Goal: Task Accomplishment & Management: Manage account settings

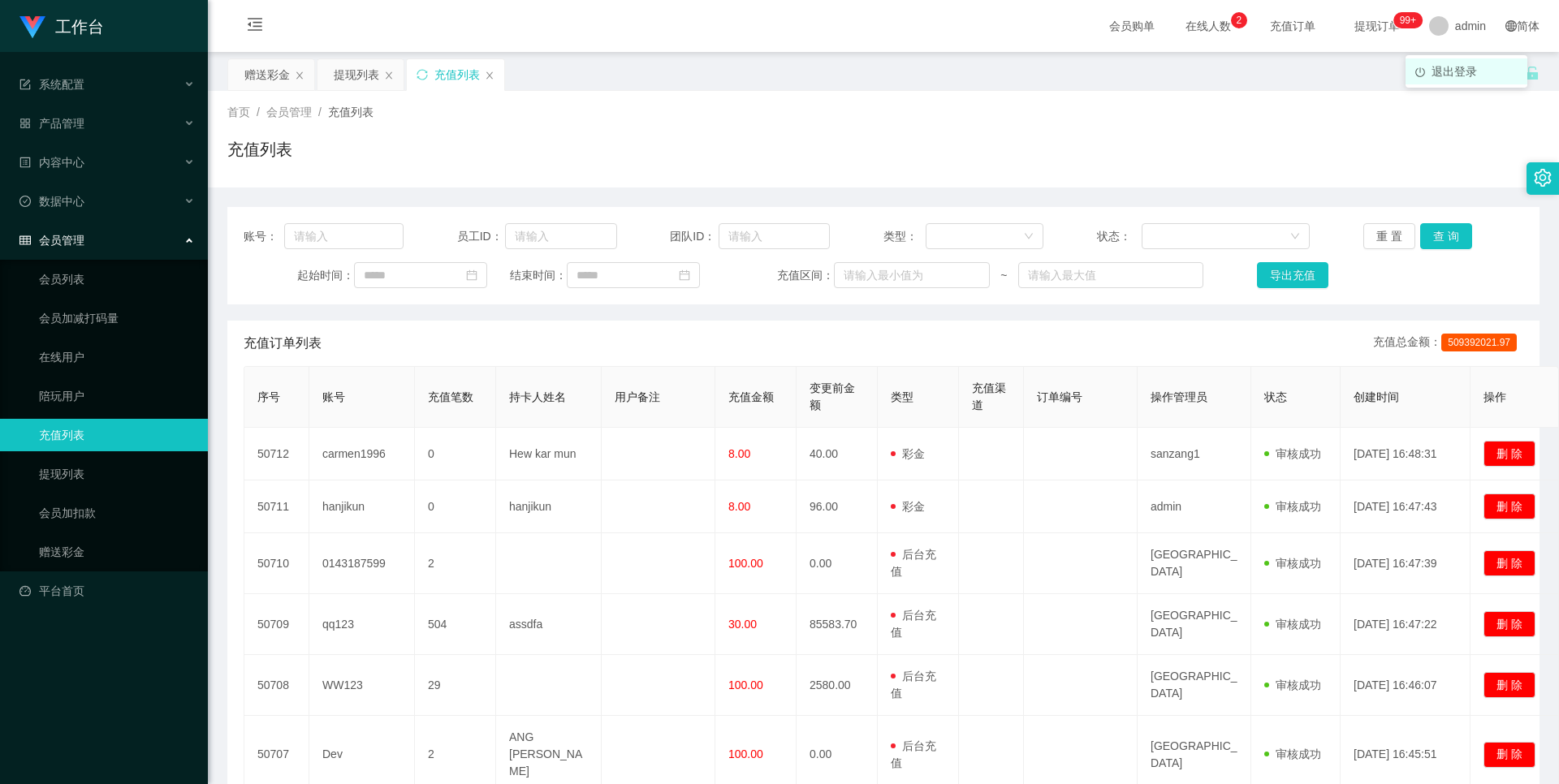
click at [1462, 66] on span "退出登录" at bounding box center [1453, 71] width 46 height 13
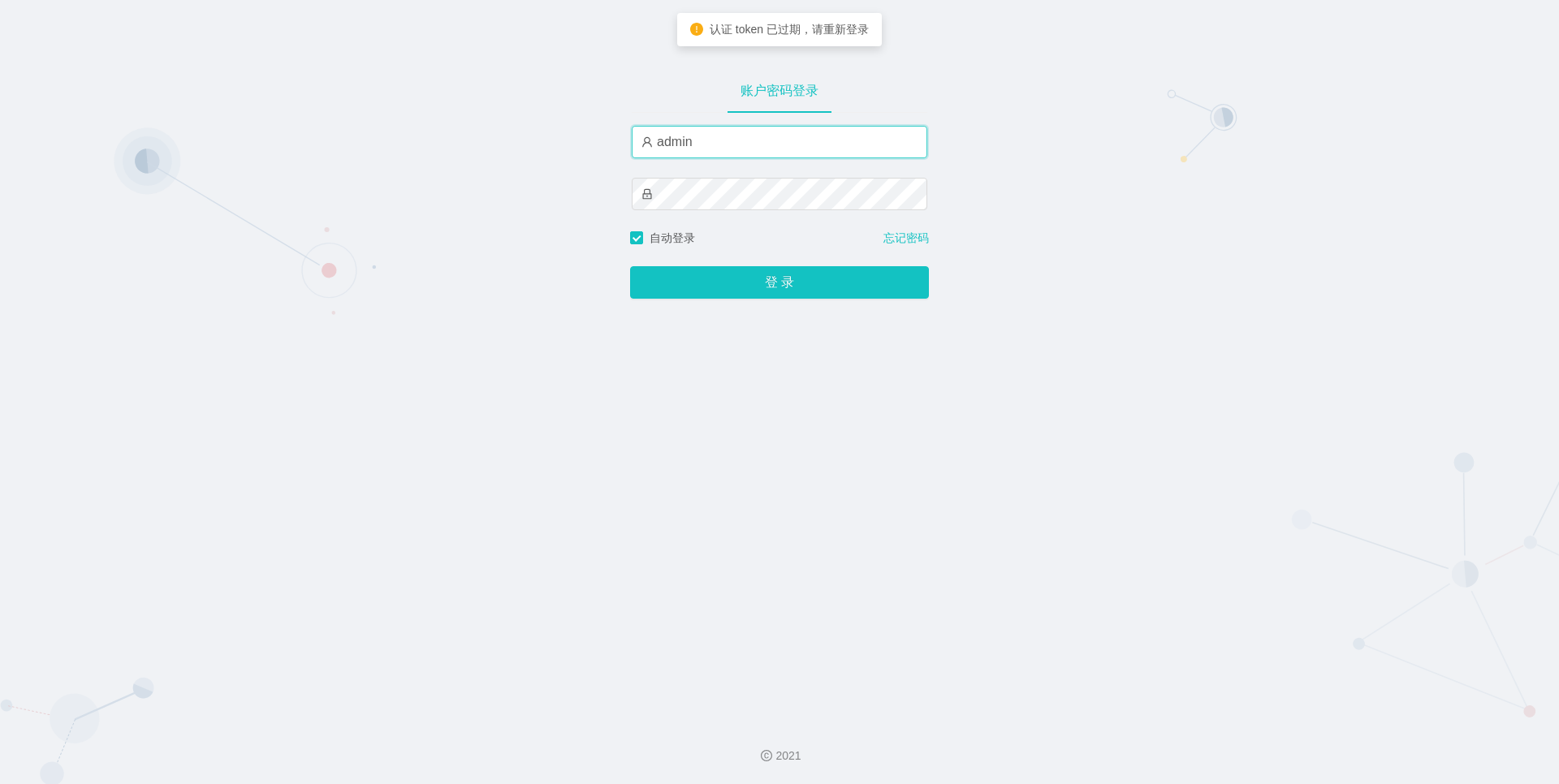
drag, startPoint x: 816, startPoint y: 143, endPoint x: 630, endPoint y: 159, distance: 186.7
click at [631, 159] on div "admin" at bounding box center [779, 142] width 295 height 33
click at [1353, 249] on div "账户密码登录 admin 自动登录 忘记密码 登 录" at bounding box center [780, 354] width 1559 height 709
drag, startPoint x: 815, startPoint y: 156, endPoint x: 419, endPoint y: 133, distance: 396.7
click at [419, 133] on div "账户密码登录 admin 自动登录 忘记密码 登 录" at bounding box center [780, 354] width 1559 height 709
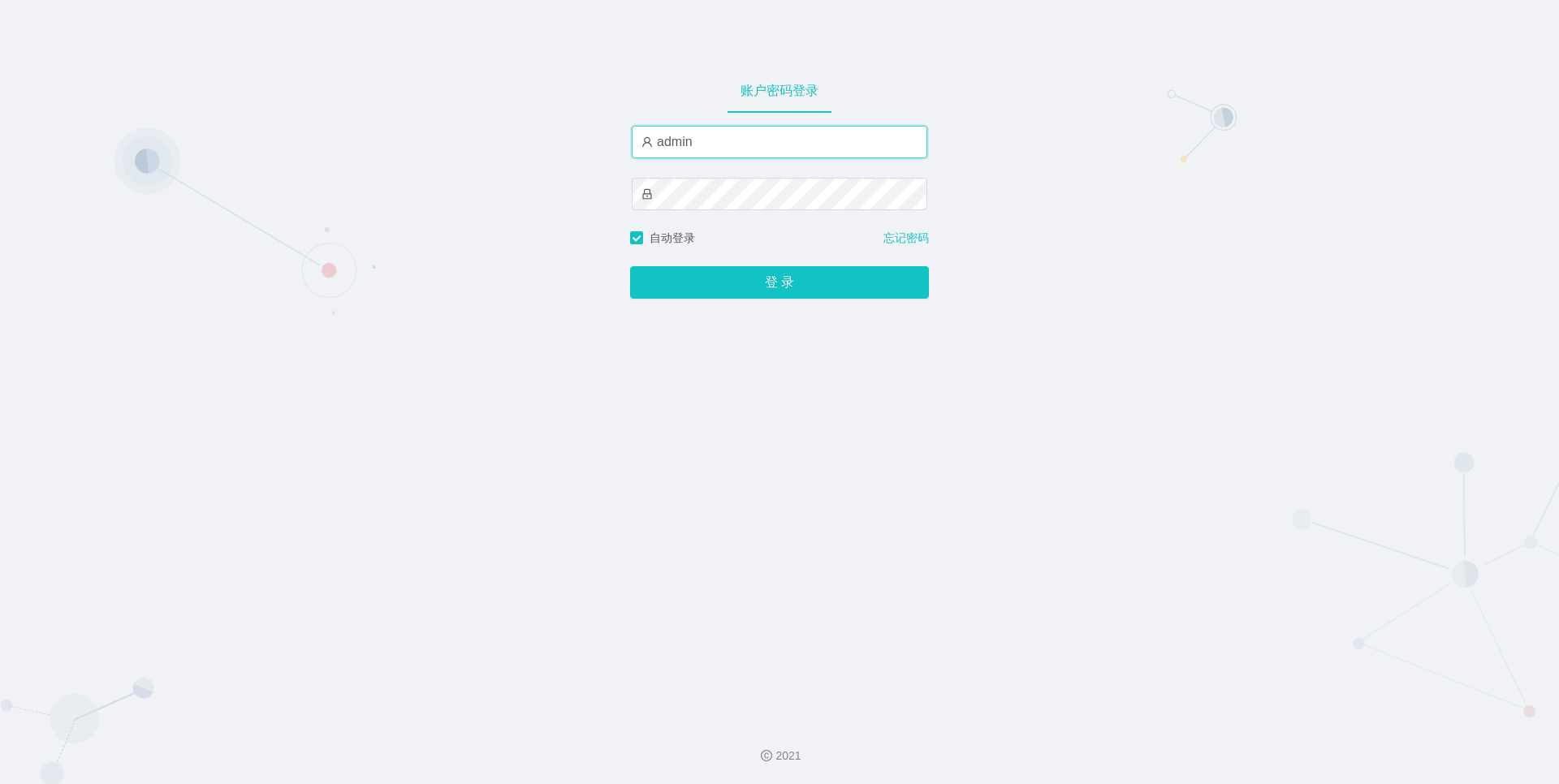
paste input "luoshao666"
type input "luoshao666"
click at [527, 207] on div "账户密码登录 luoshao666 自动登录 忘记密码 登 录" at bounding box center [780, 354] width 1559 height 709
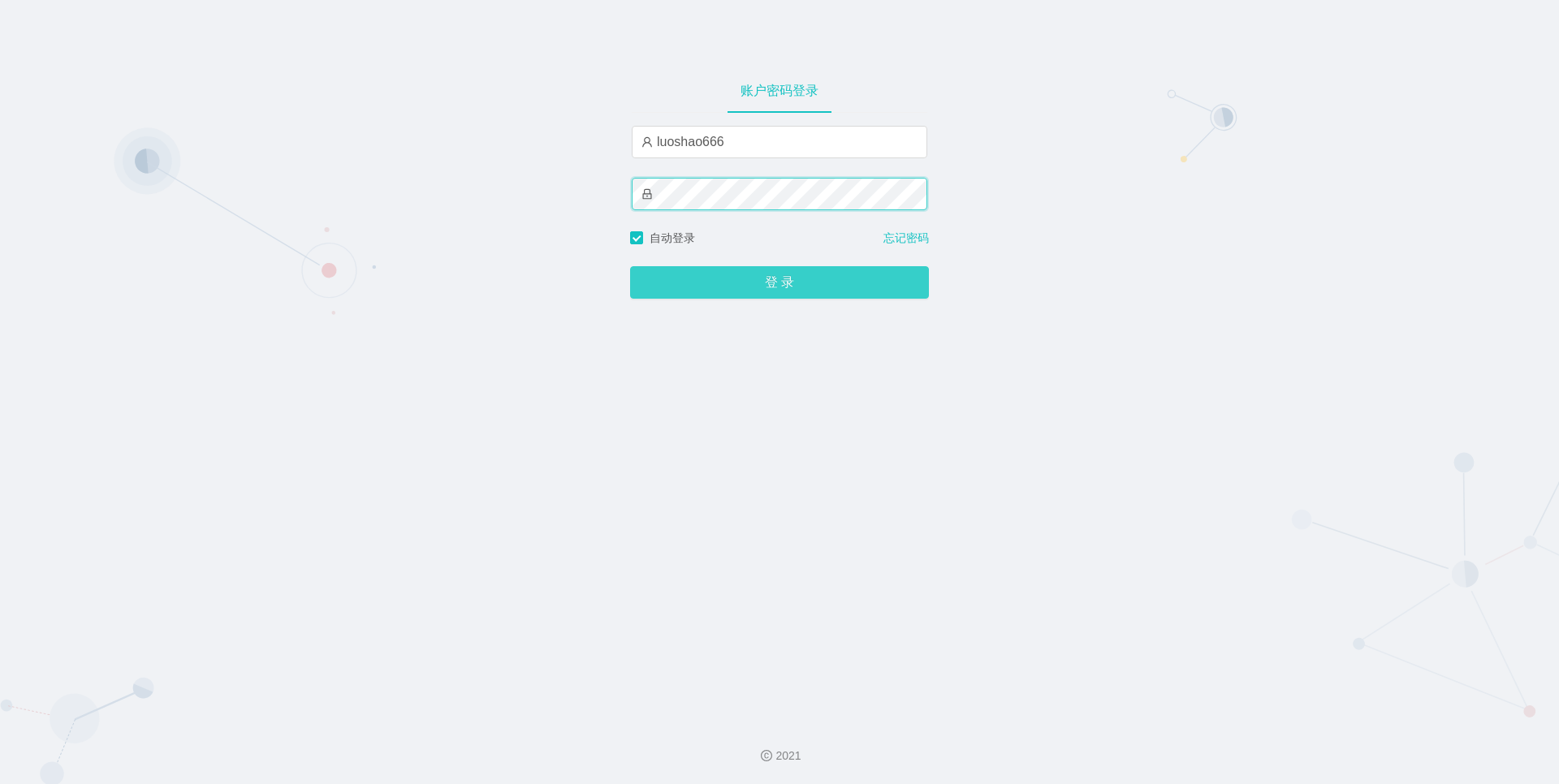
click at [630, 266] on button "登 录" at bounding box center [780, 283] width 299 height 33
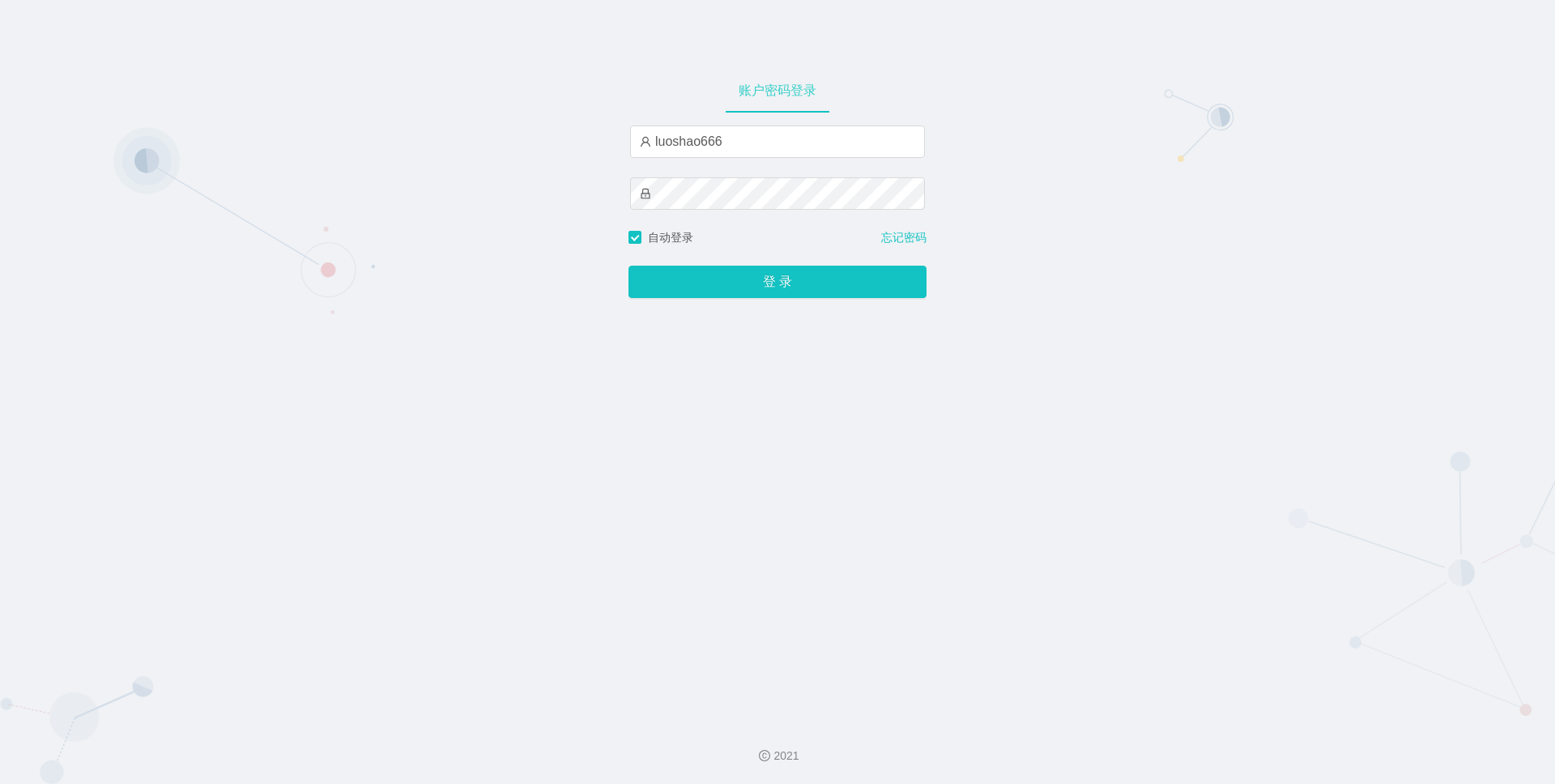
click at [769, 96] on div "账户密码登录" at bounding box center [777, 90] width 103 height 45
